Goal: Task Accomplishment & Management: Use online tool/utility

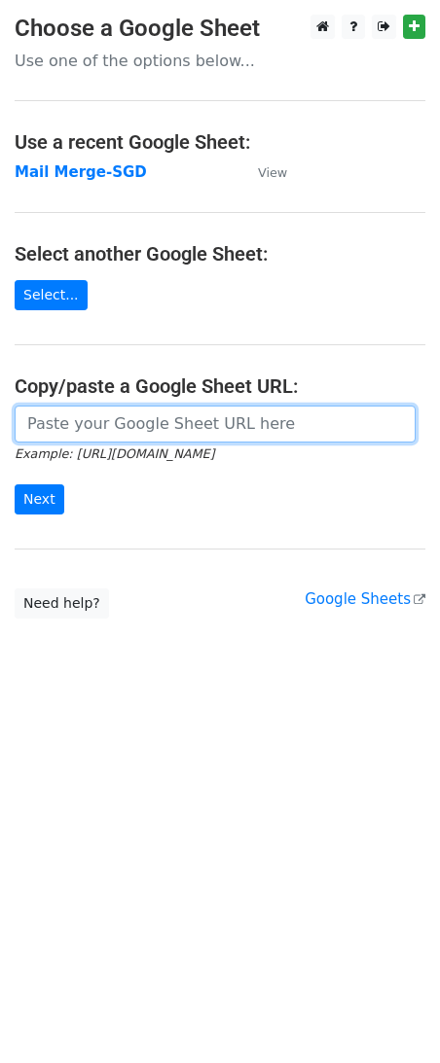
click at [110, 432] on input "url" at bounding box center [215, 424] width 401 height 37
paste input "https://docs.google.com/spreadsheets/d/1jNIuOAK9ubnB9XCiOiTZWoruZzbXrSiWjAIvgOd…"
type input "https://docs.google.com/spreadsheets/d/1jNIuOAK9ubnB9XCiOiTZWoruZzbXrSiWjAIvgOd…"
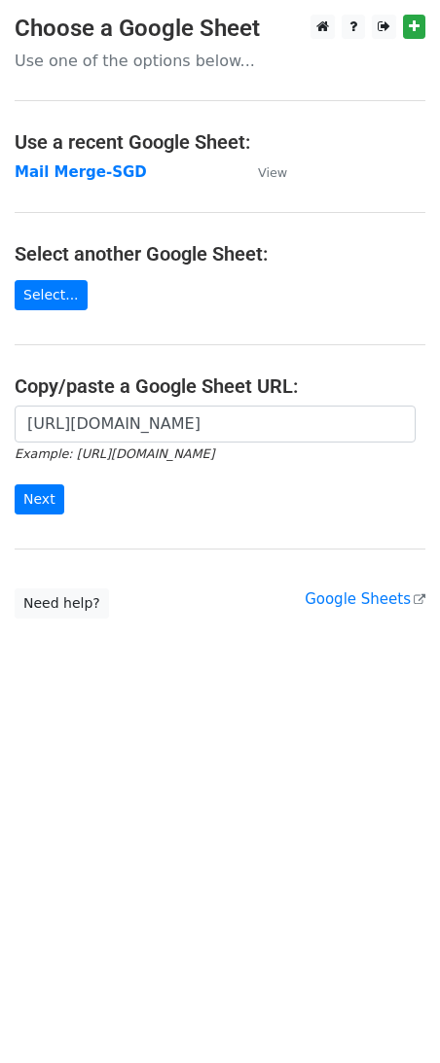
scroll to position [0, 0]
click at [44, 500] on input "Next" at bounding box center [40, 499] width 50 height 30
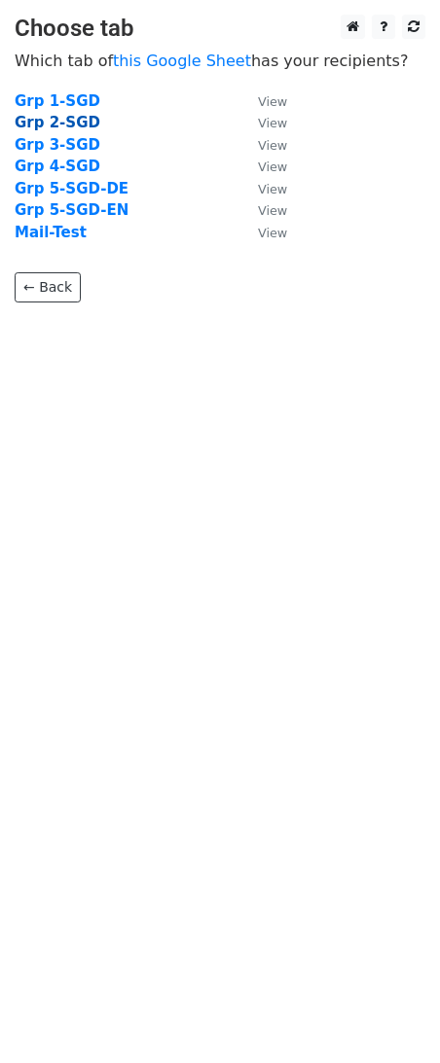
click at [71, 126] on strong "Grp 2-SGD" at bounding box center [58, 123] width 86 height 18
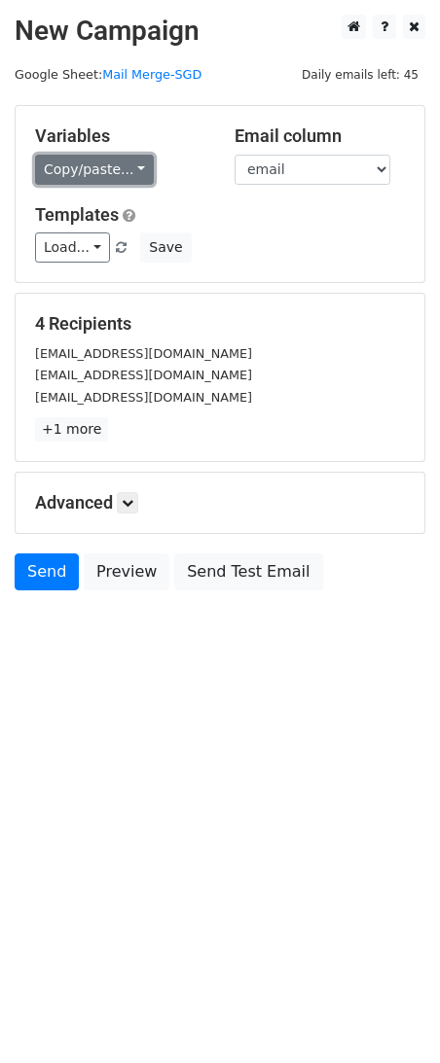
click at [88, 168] on link "Copy/paste..." at bounding box center [94, 170] width 119 height 30
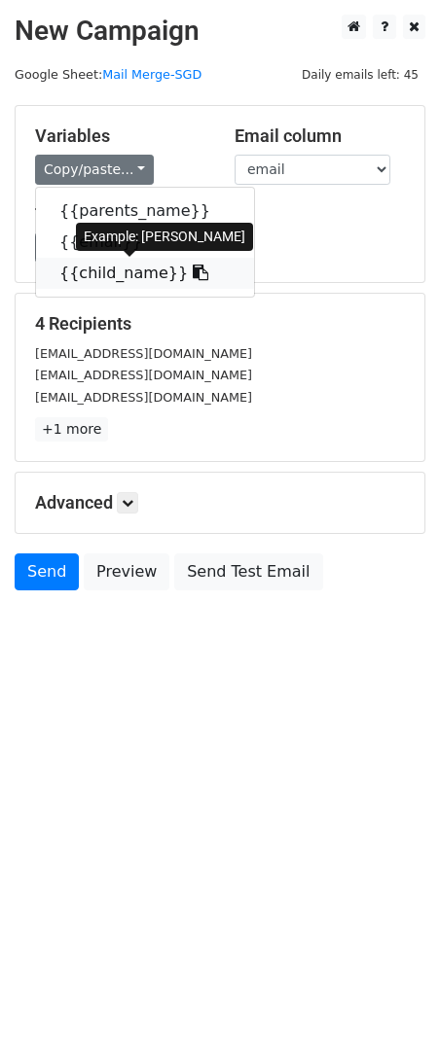
click at [88, 277] on link "{{child_name}}" at bounding box center [145, 273] width 218 height 31
